Goal: Navigation & Orientation: Find specific page/section

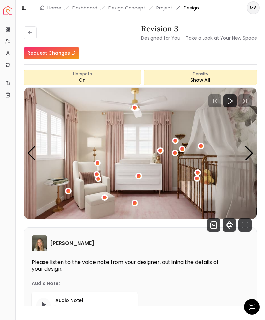
click at [250, 303] on icon "button" at bounding box center [252, 307] width 8 height 8
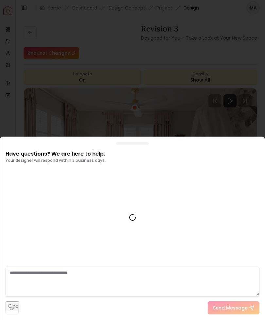
scroll to position [651, 0]
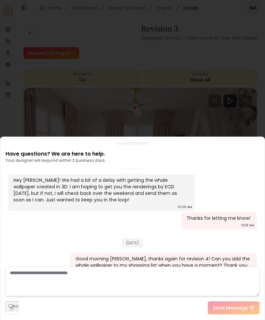
click at [145, 61] on div at bounding box center [132, 160] width 265 height 320
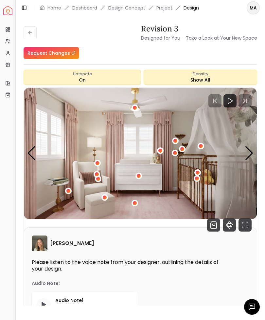
click at [30, 32] on icon at bounding box center [29, 32] width 2 height 3
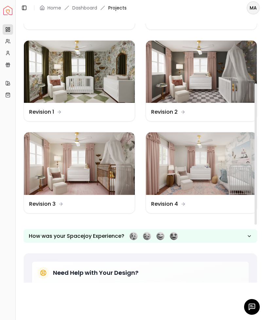
scroll to position [117, 0]
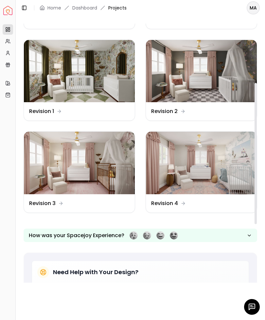
click at [179, 159] on img at bounding box center [201, 163] width 111 height 63
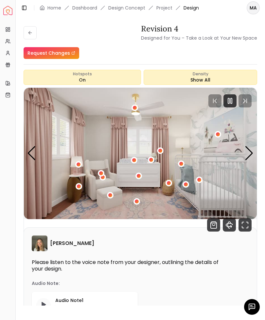
click at [242, 222] on icon "Fullscreen" at bounding box center [245, 224] width 13 height 13
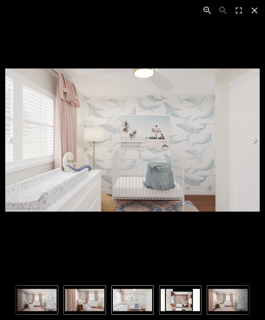
click at [254, 10] on icon "Close" at bounding box center [255, 11] width 6 height 6
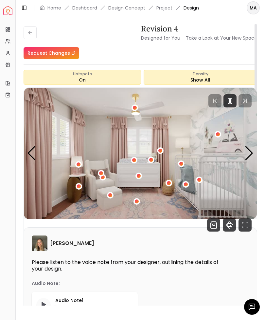
click at [227, 222] on icon "360 View" at bounding box center [229, 224] width 13 height 13
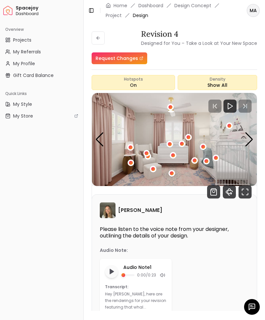
click at [244, 185] on icon "Fullscreen" at bounding box center [245, 191] width 13 height 13
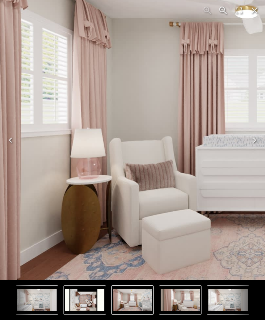
click at [77, 167] on img "1 of 4" at bounding box center [259, 121] width 629 height 354
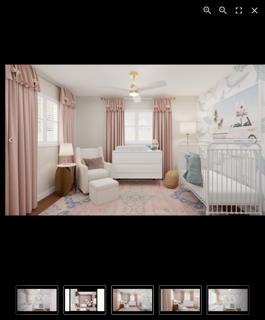
click at [13, 143] on icon "Previous" at bounding box center [10, 140] width 10 height 10
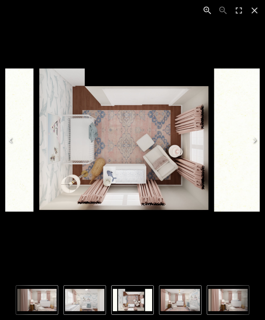
click at [12, 136] on icon "Previous" at bounding box center [10, 140] width 10 height 10
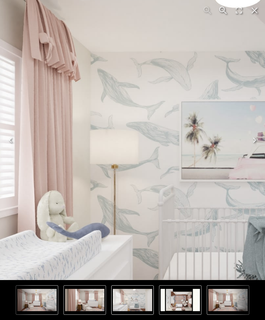
click at [97, 123] on img "3 of 4" at bounding box center [210, 161] width 629 height 354
